Goal: Check status: Check status

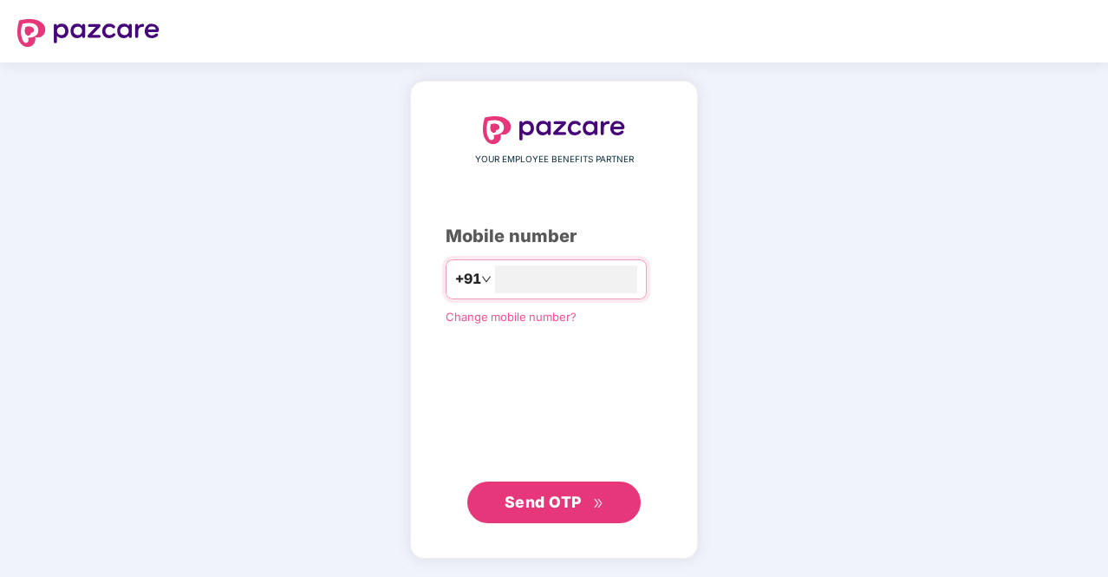
type input "**********"
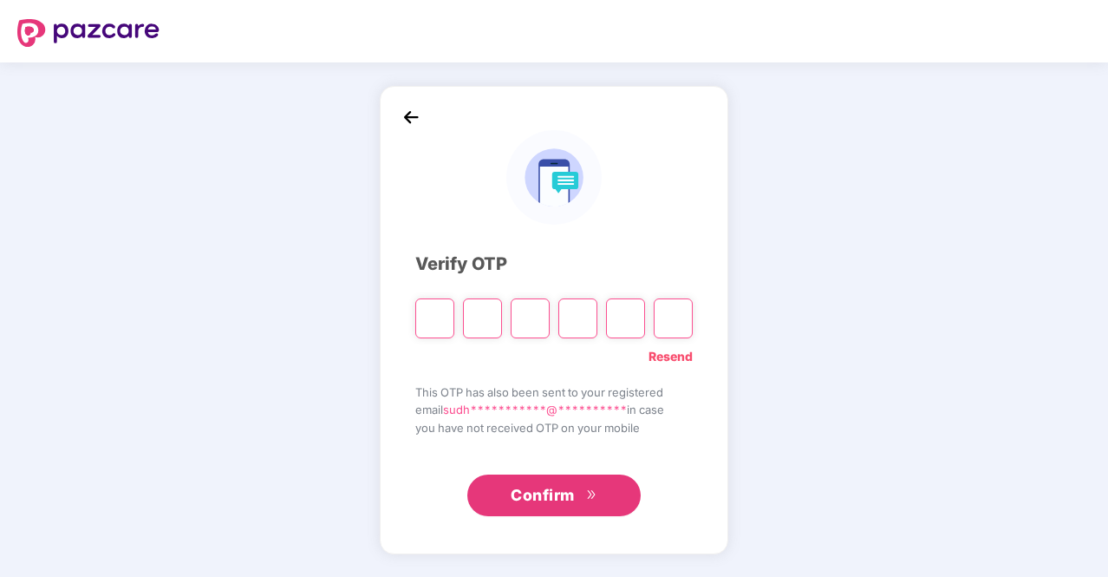
type input "*"
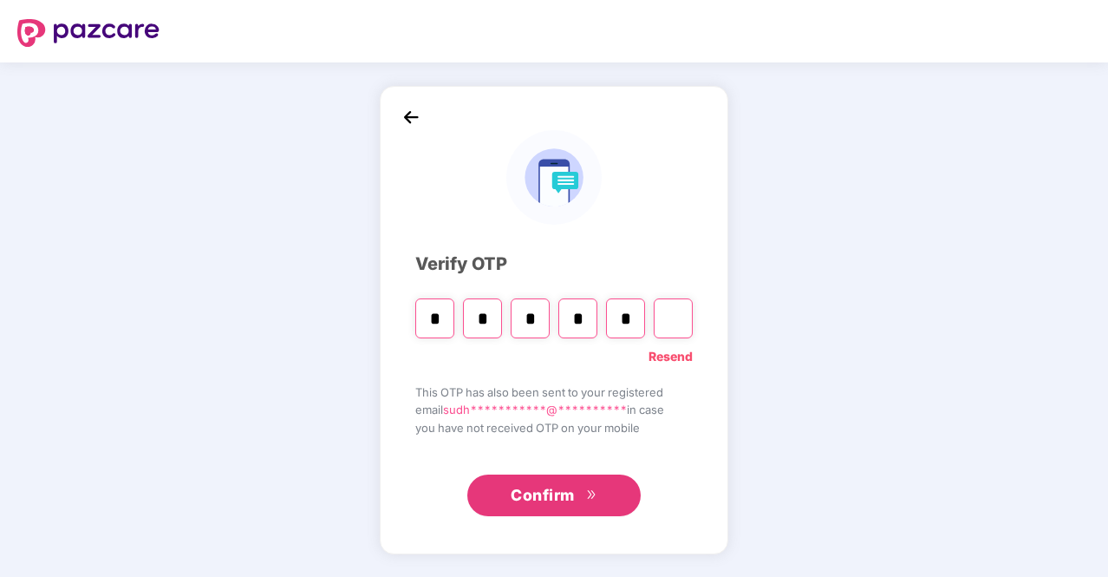
type input "*"
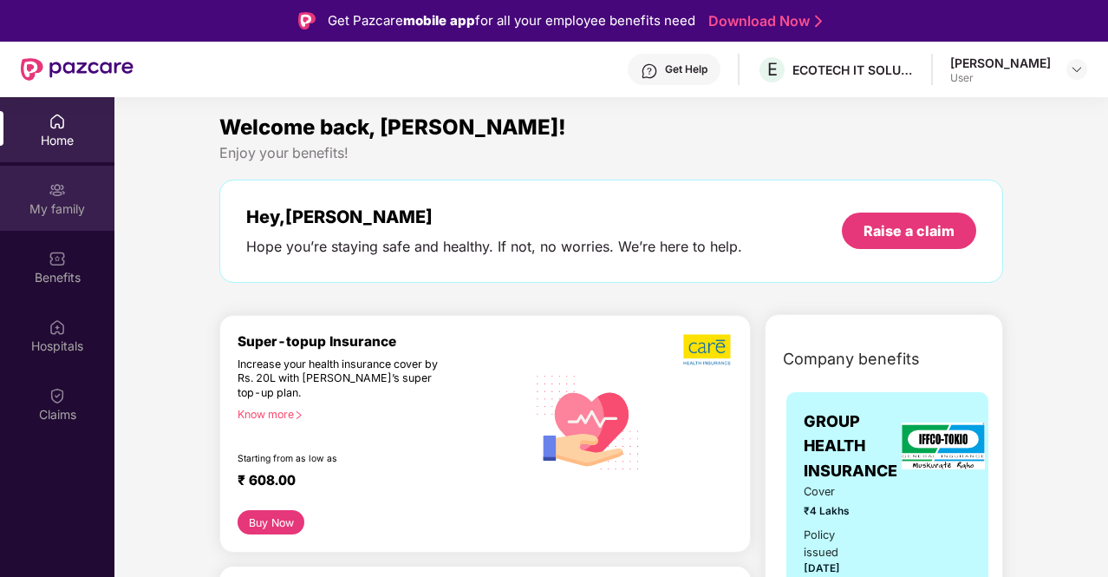
click at [60, 202] on div "My family" at bounding box center [57, 208] width 114 height 17
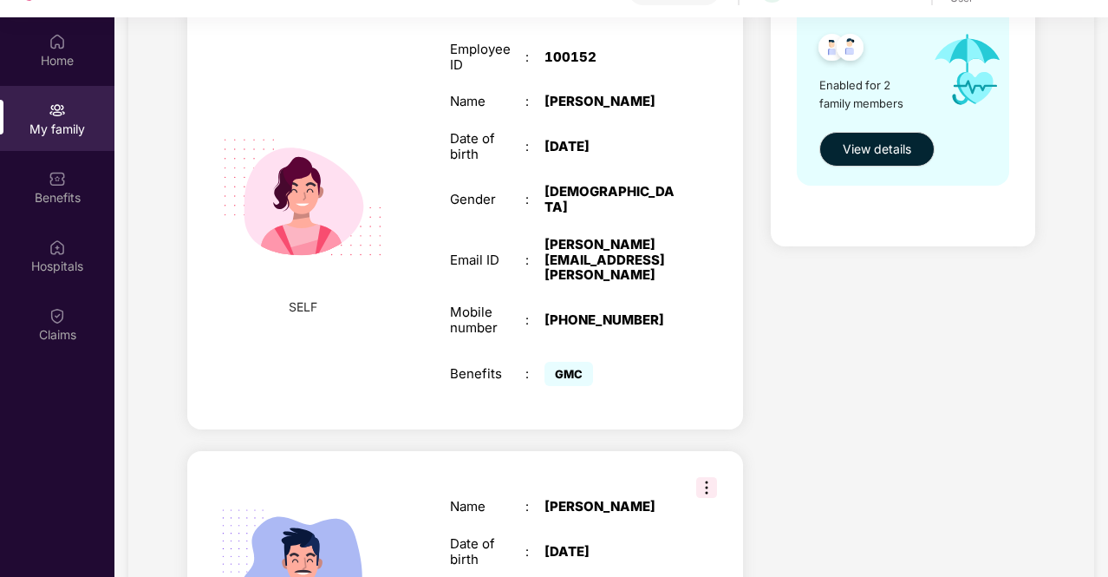
scroll to position [290, 0]
click at [869, 150] on span "View details" at bounding box center [877, 148] width 68 height 19
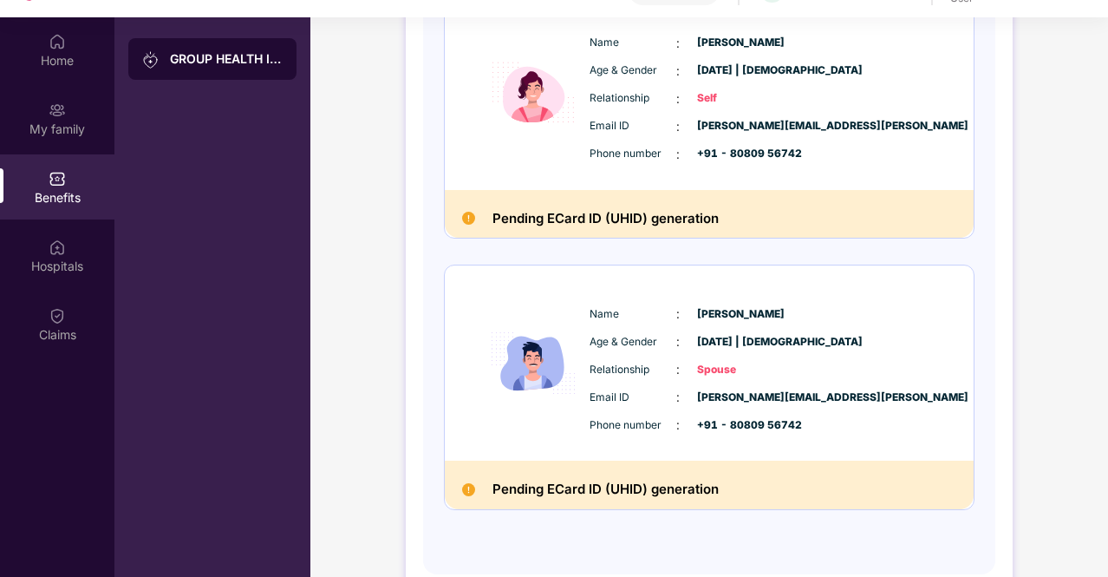
scroll to position [297, 0]
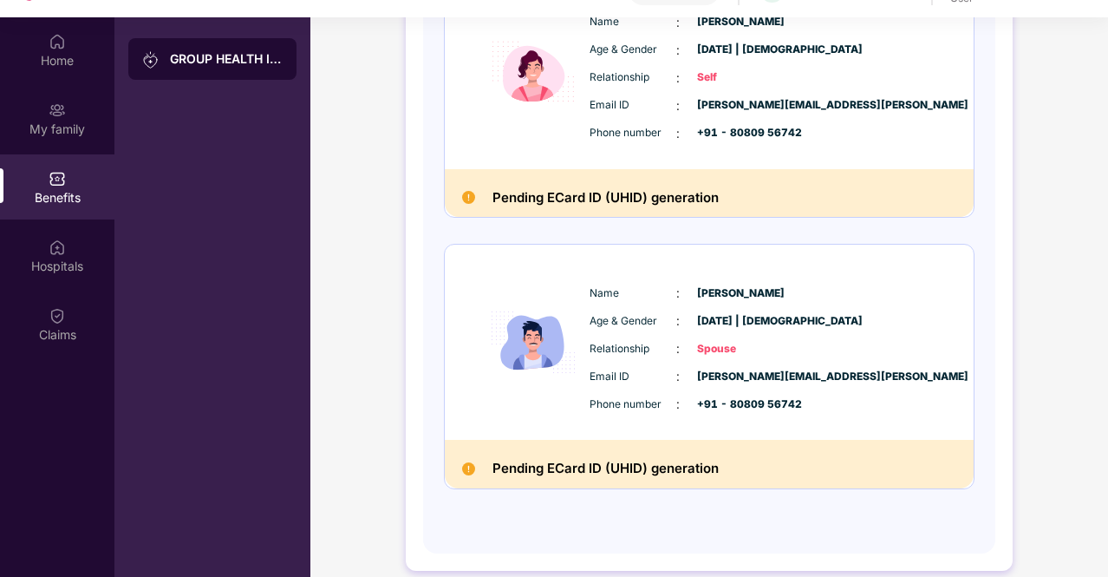
click at [675, 199] on h2 "Pending ECard ID (UHID) generation" at bounding box center [605, 197] width 226 height 23
click at [563, 473] on h2 "Pending ECard ID (UHID) generation" at bounding box center [605, 468] width 226 height 23
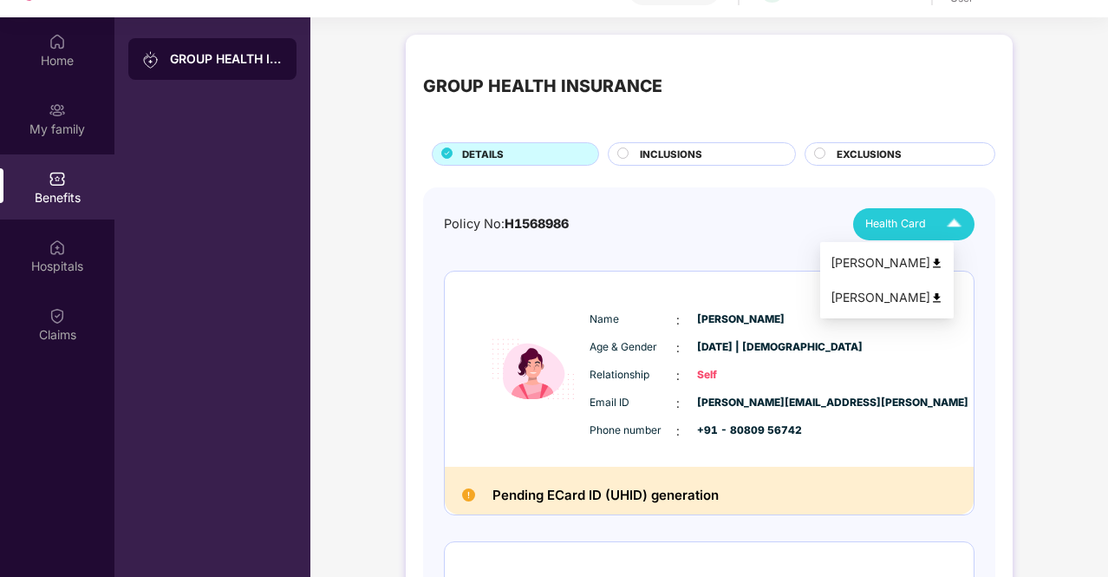
click at [947, 228] on img at bounding box center [954, 224] width 30 height 30
click at [905, 301] on div "[PERSON_NAME]" at bounding box center [887, 297] width 113 height 19
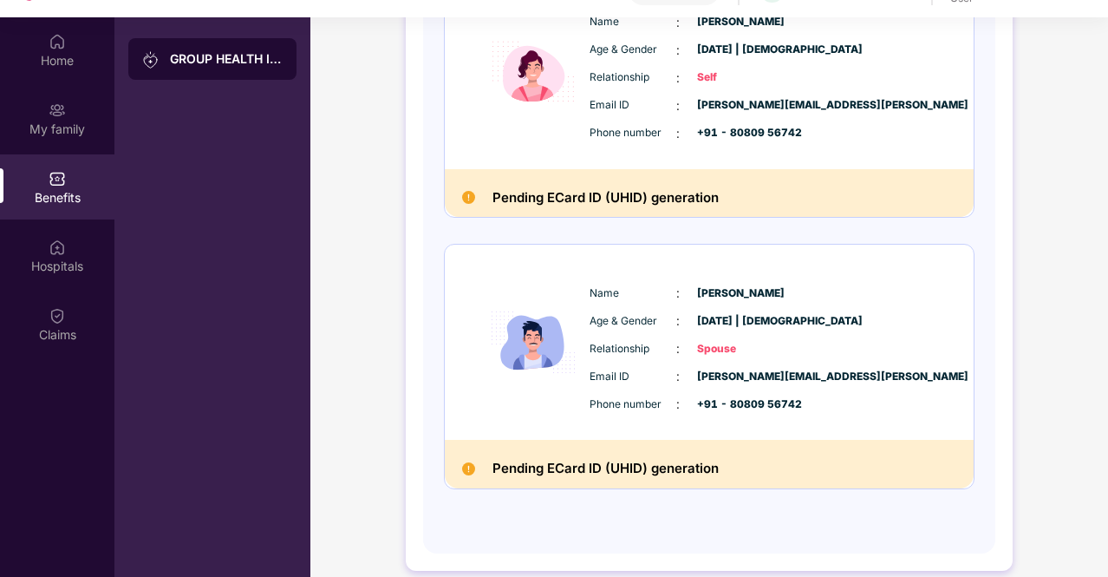
scroll to position [97, 0]
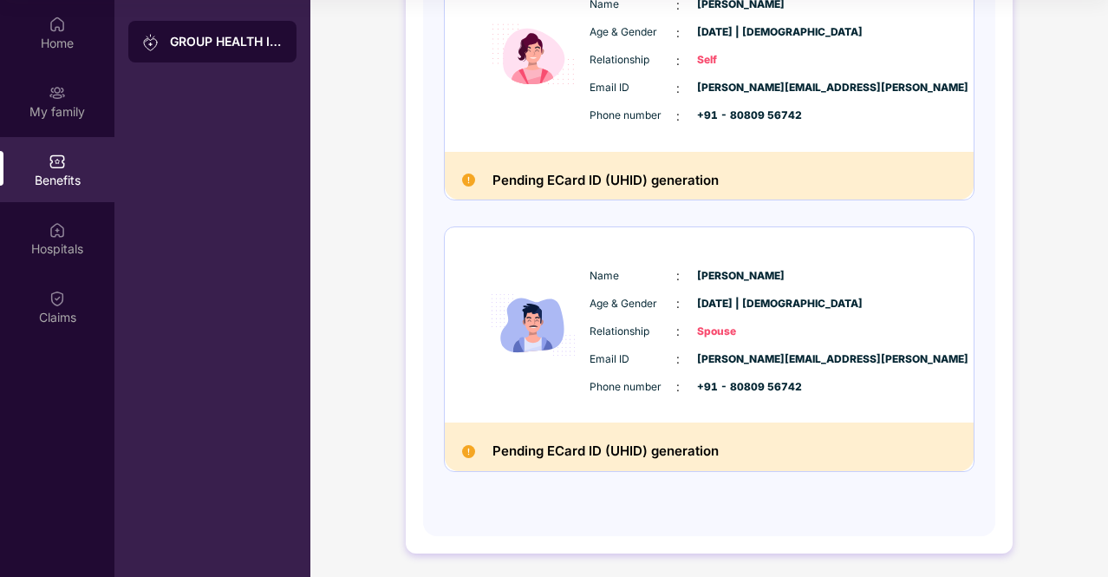
click at [609, 436] on div "Pending ECard ID (UHID) generation" at bounding box center [709, 446] width 529 height 49
click at [517, 451] on h2 "Pending ECard ID (UHID) generation" at bounding box center [605, 451] width 226 height 23
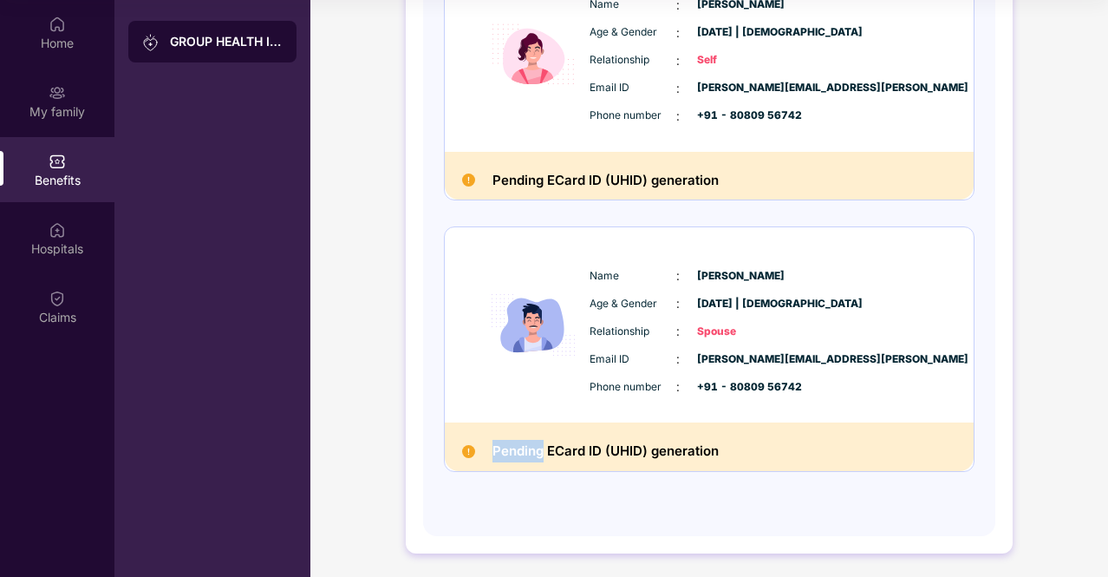
click at [517, 451] on h2 "Pending ECard ID (UHID) generation" at bounding box center [605, 451] width 226 height 23
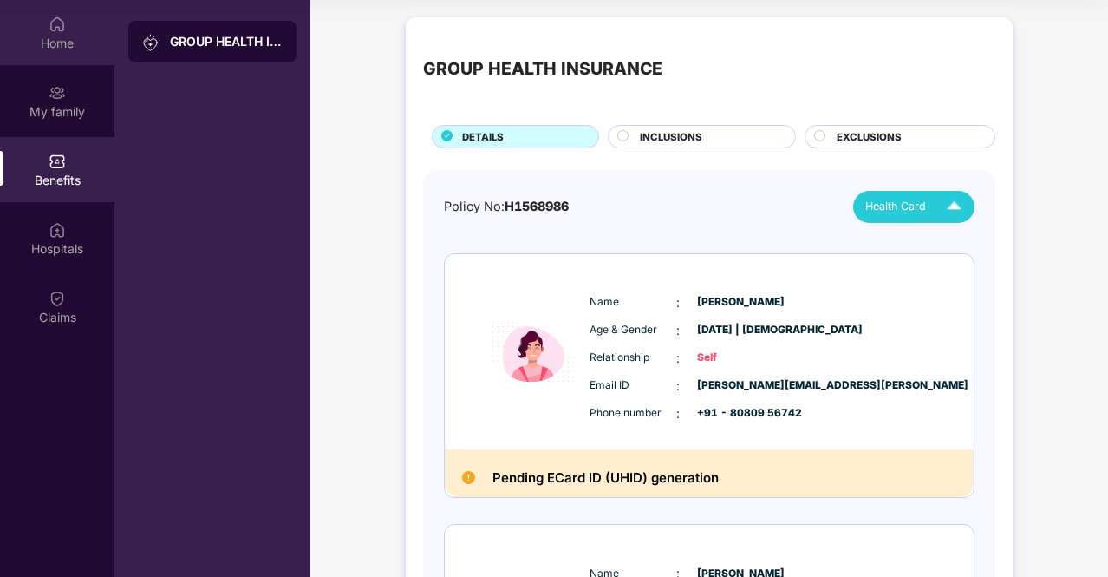
click at [65, 42] on div "Home" at bounding box center [57, 43] width 114 height 17
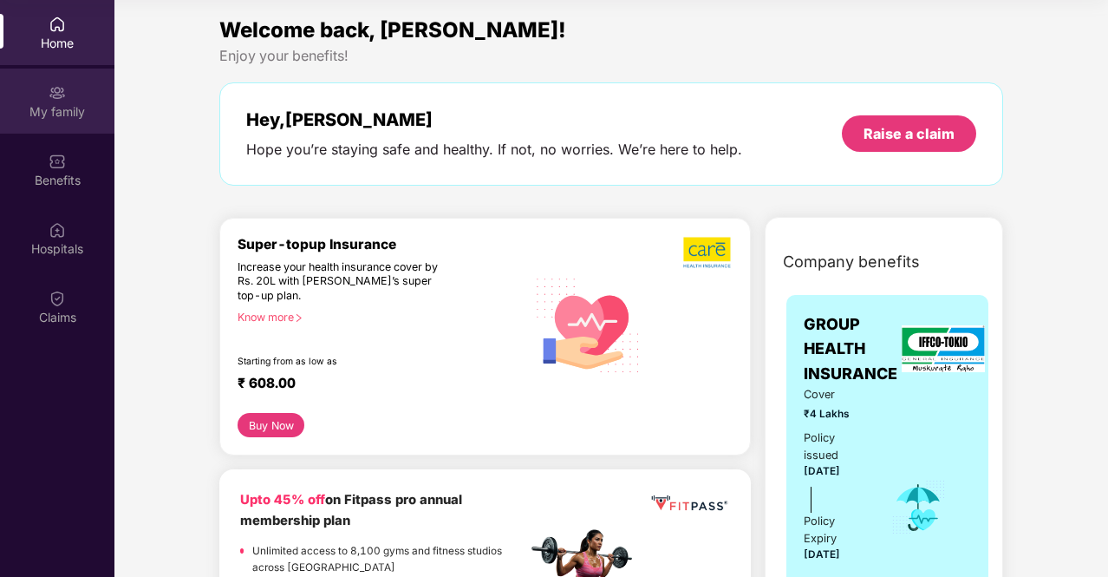
click at [66, 110] on div "My family" at bounding box center [57, 111] width 114 height 17
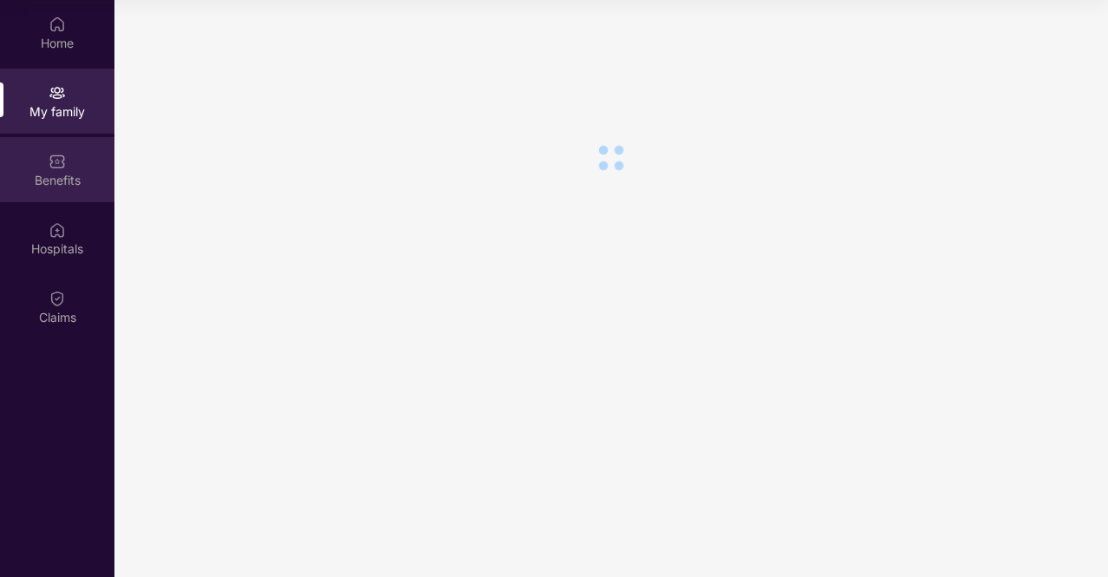
click at [59, 176] on div "Benefits" at bounding box center [57, 180] width 114 height 17
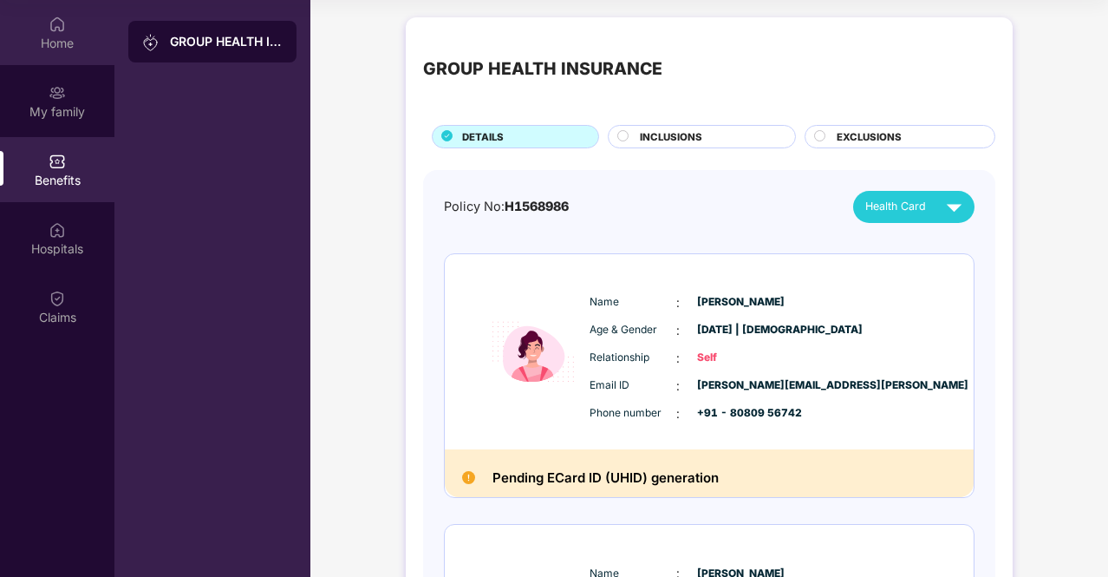
click at [81, 42] on div "Home" at bounding box center [57, 43] width 114 height 17
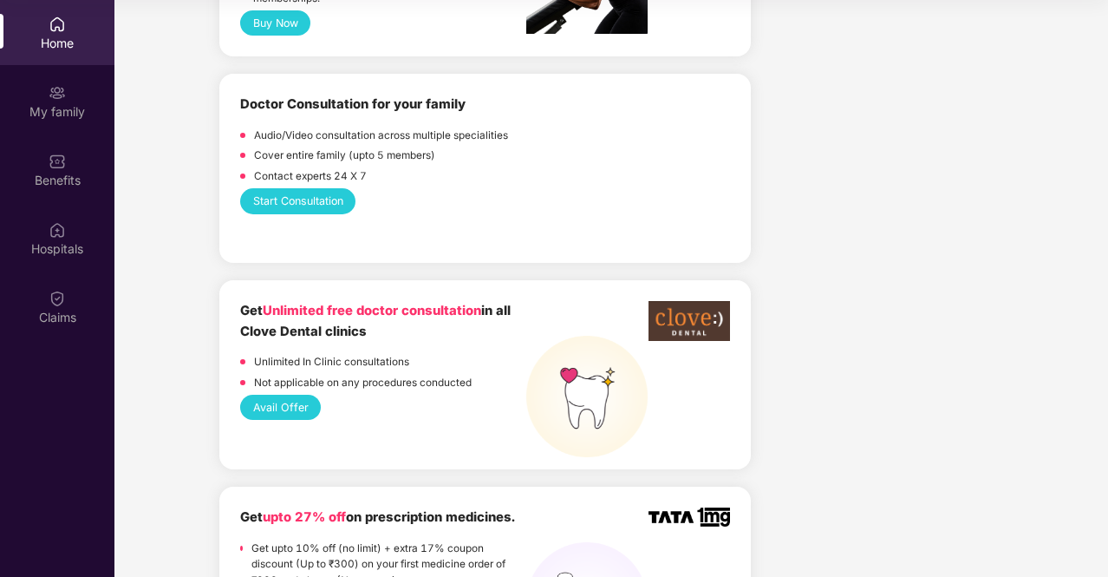
scroll to position [877, 0]
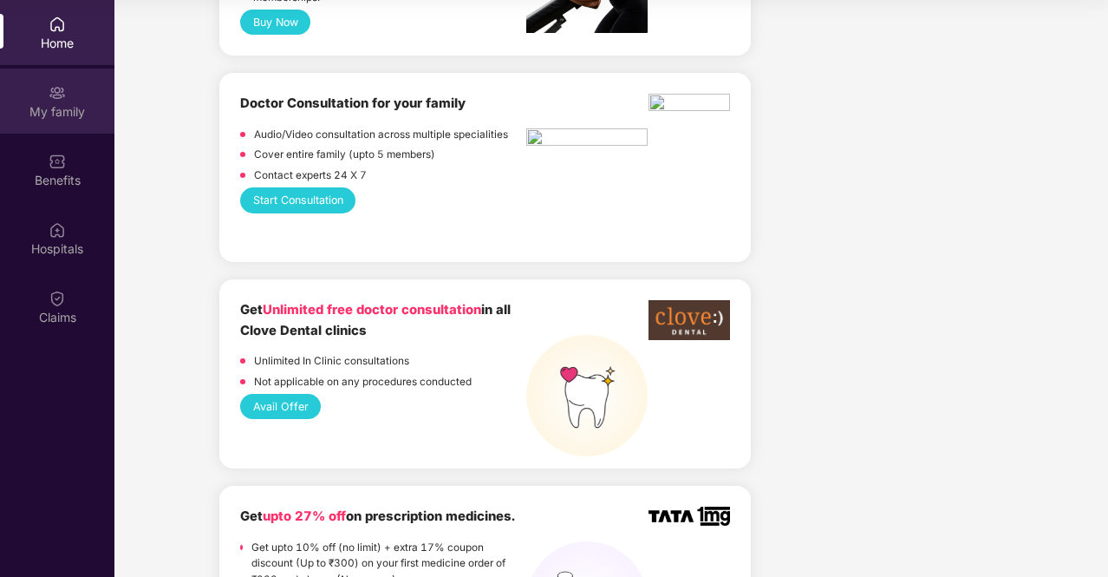
click at [61, 119] on div "My family" at bounding box center [57, 111] width 114 height 17
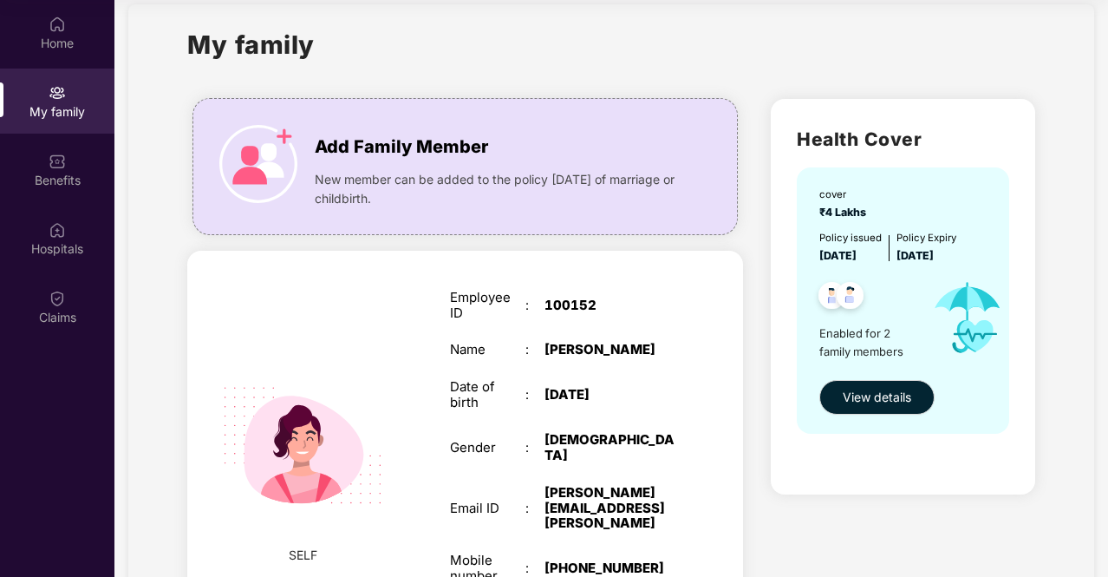
scroll to position [0, 0]
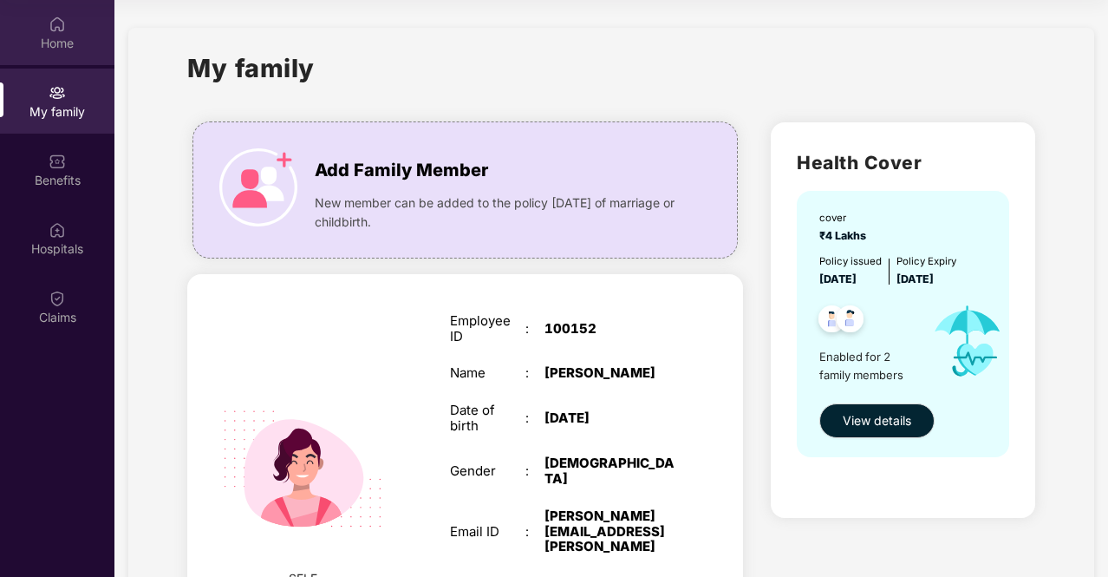
click at [60, 46] on div "Home" at bounding box center [57, 43] width 114 height 17
